Goal: Find specific page/section: Find specific page/section

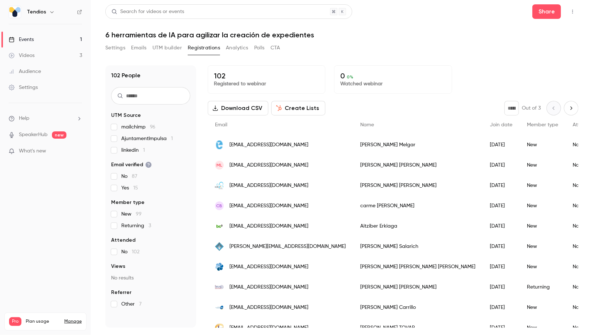
click at [37, 42] on link "Events 1" at bounding box center [45, 40] width 91 height 16
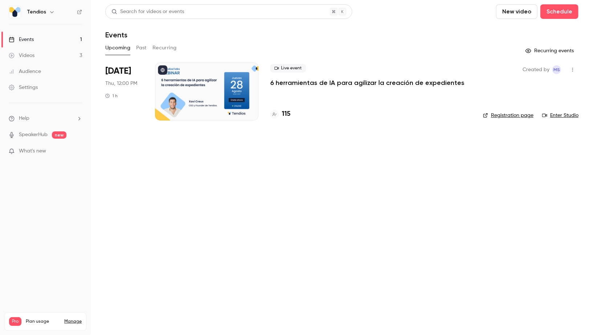
click at [286, 116] on h4 "115" at bounding box center [286, 114] width 9 height 10
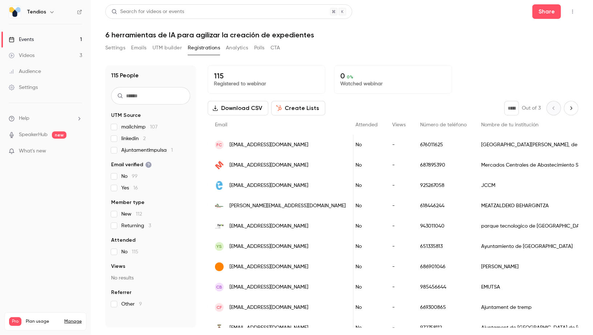
scroll to position [0, 220]
click at [41, 37] on link "Events 1" at bounding box center [45, 40] width 91 height 16
